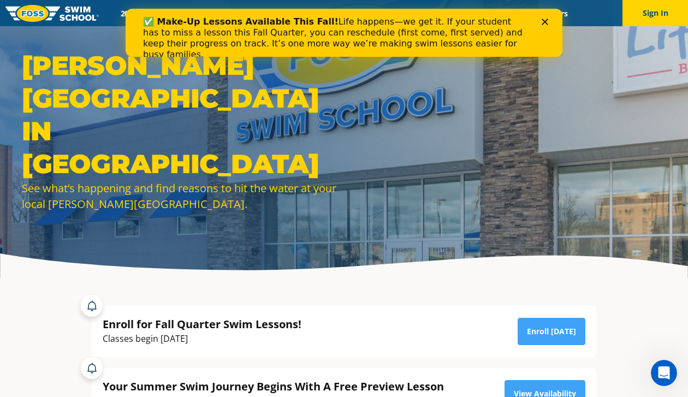
click at [548, 23] on icon "Close" at bounding box center [545, 22] width 7 height 7
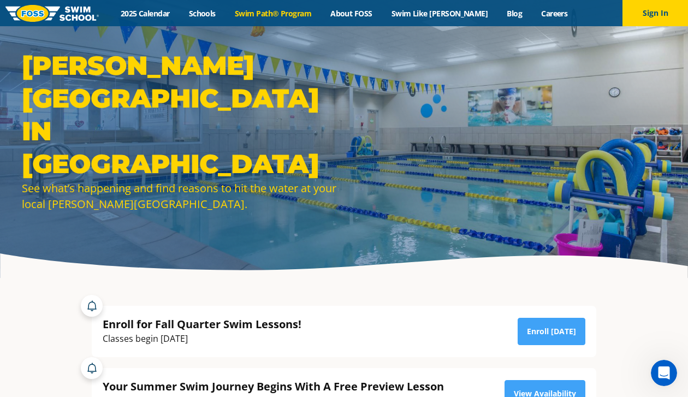
click at [273, 13] on link "Swim Path® Program" at bounding box center [273, 13] width 96 height 10
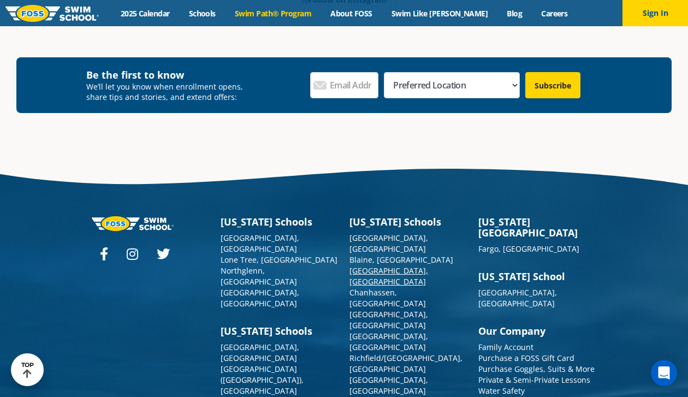
scroll to position [3188, 0]
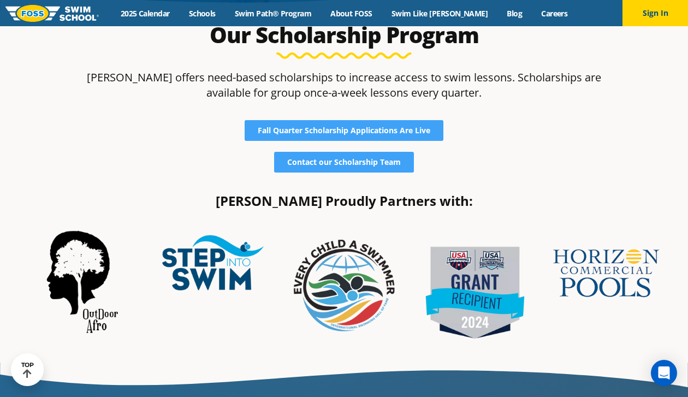
scroll to position [258, 0]
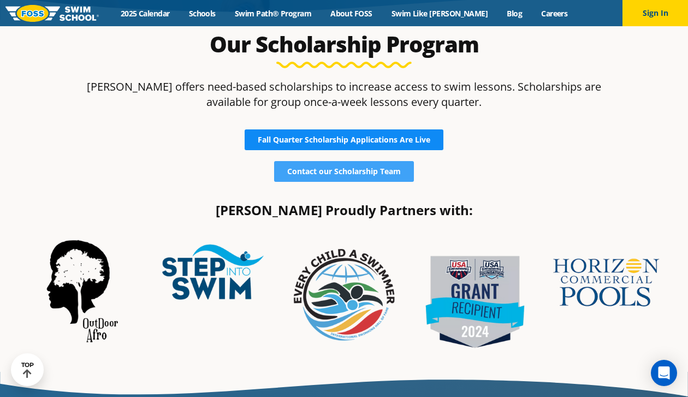
click at [368, 133] on link "Fall Quarter Scholarship Applications Are Live" at bounding box center [344, 140] width 199 height 21
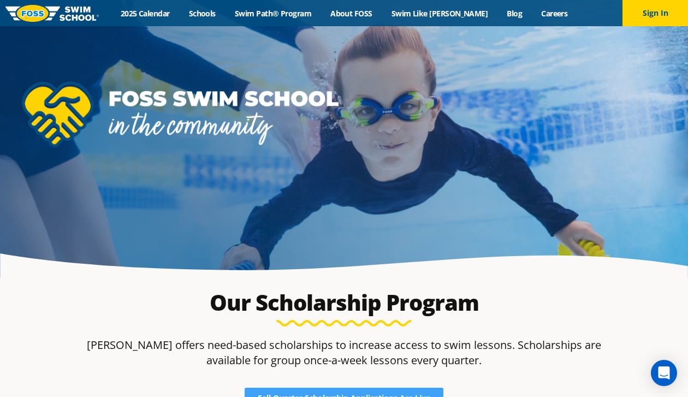
scroll to position [0, 0]
